Goal: Information Seeking & Learning: Find specific fact

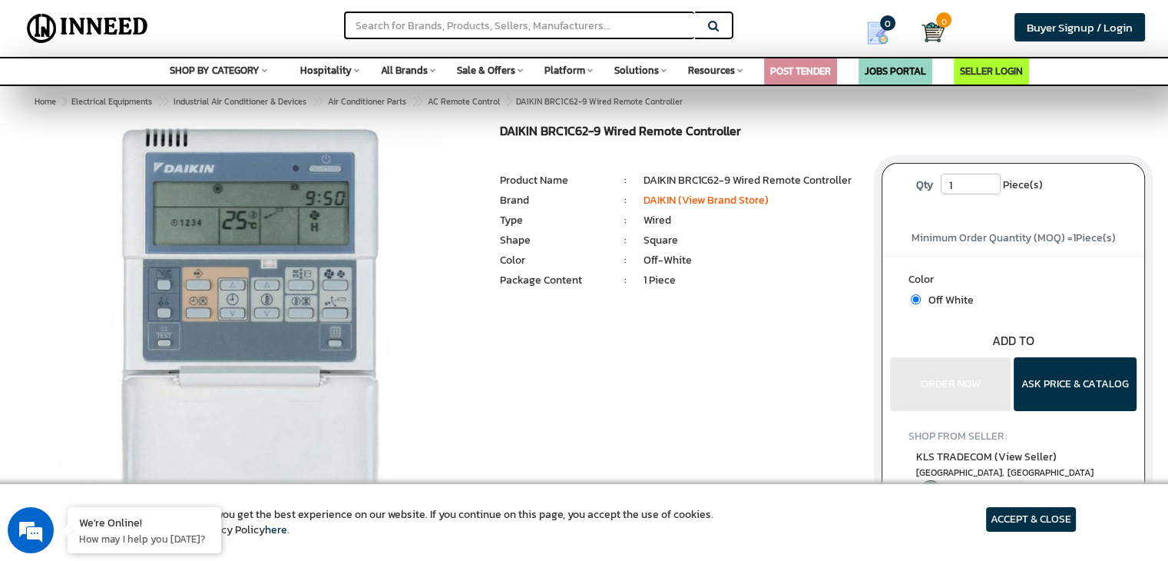
click at [501, 129] on h1 "DAIKIN BRC1C62-9 Wired Remote Controller" at bounding box center [679, 133] width 359 height 18
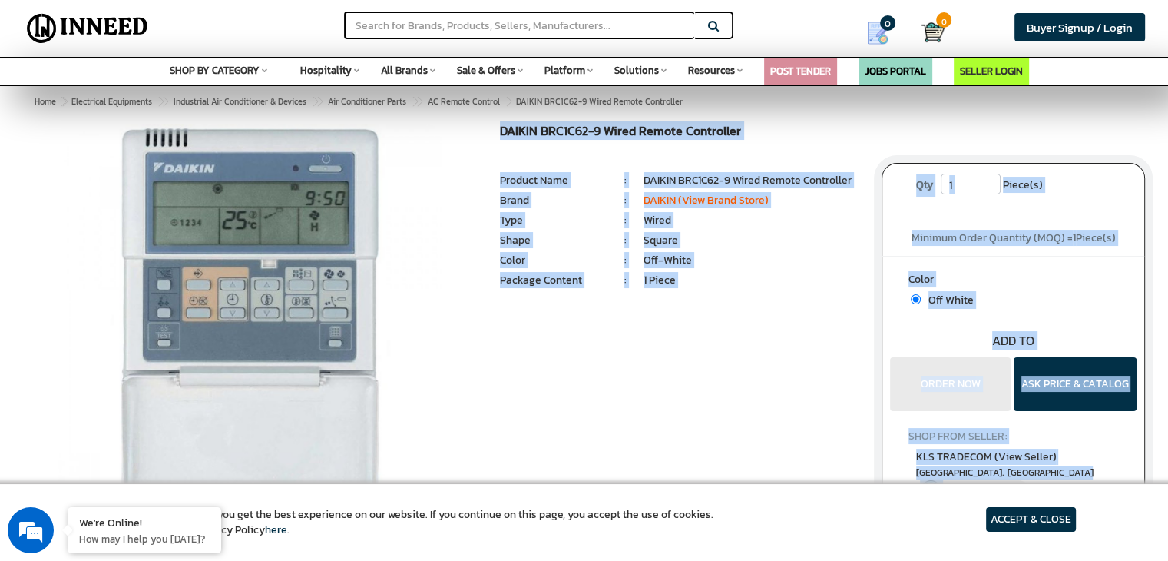
drag, startPoint x: 501, startPoint y: 129, endPoint x: 556, endPoint y: 121, distance: 55.8
click at [556, 124] on h1 "DAIKIN BRC1C62-9 Wired Remote Controller" at bounding box center [679, 133] width 359 height 18
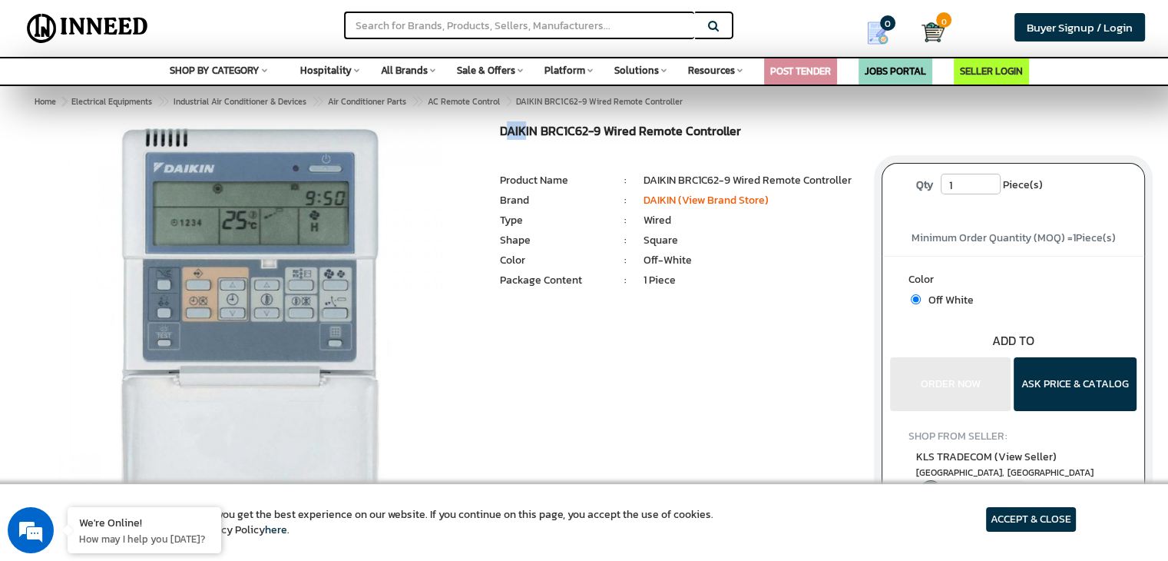
drag, startPoint x: 507, startPoint y: 127, endPoint x: 522, endPoint y: 130, distance: 15.5
click at [525, 130] on h1 "DAIKIN BRC1C62-9 Wired Remote Controller" at bounding box center [679, 133] width 359 height 18
drag, startPoint x: 500, startPoint y: 131, endPoint x: 757, endPoint y: 127, distance: 257.3
click at [757, 127] on h1 "DAIKIN BRC1C62-9 Wired Remote Controller" at bounding box center [679, 133] width 359 height 18
copy h1 "DAIKIN BRC1C62-9 Wired Remote Controller"
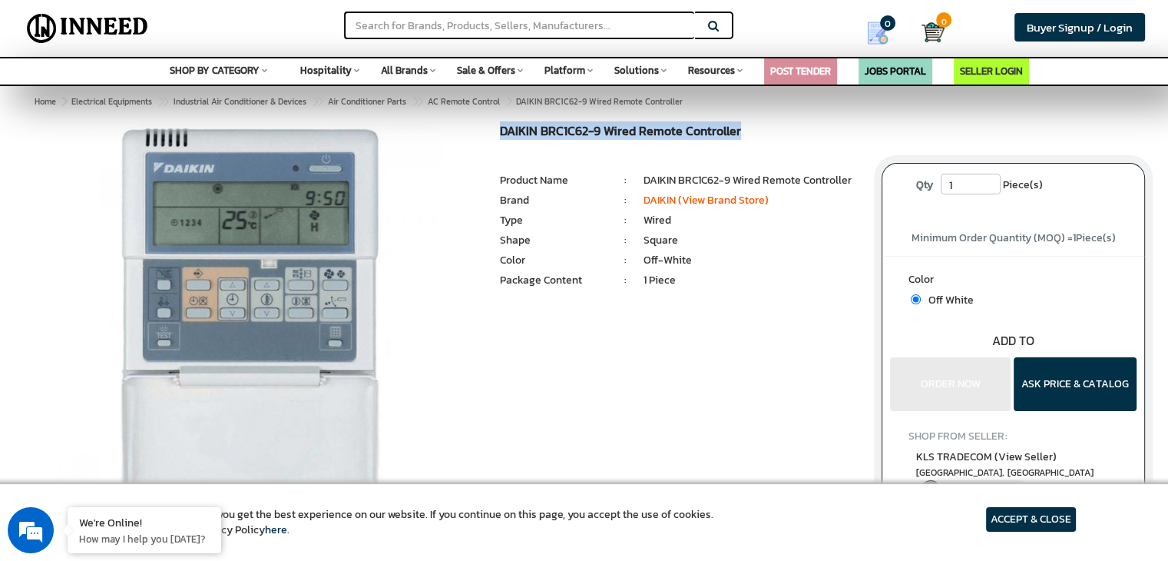
click at [808, 124] on h1 "DAIKIN BRC1C62-9 Wired Remote Controller" at bounding box center [679, 133] width 359 height 18
